Goal: Task Accomplishment & Management: Manage account settings

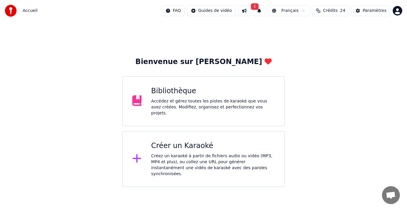
click at [262, 12] on button "1" at bounding box center [259, 10] width 13 height 11
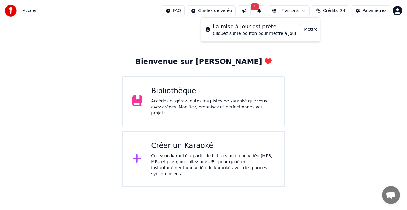
click at [299, 29] on button "Mettre à Jour" at bounding box center [317, 29] width 37 height 11
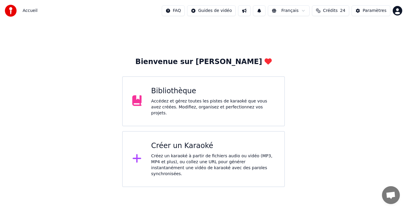
click at [247, 14] on button at bounding box center [244, 10] width 13 height 11
